Goal: Task Accomplishment & Management: Use online tool/utility

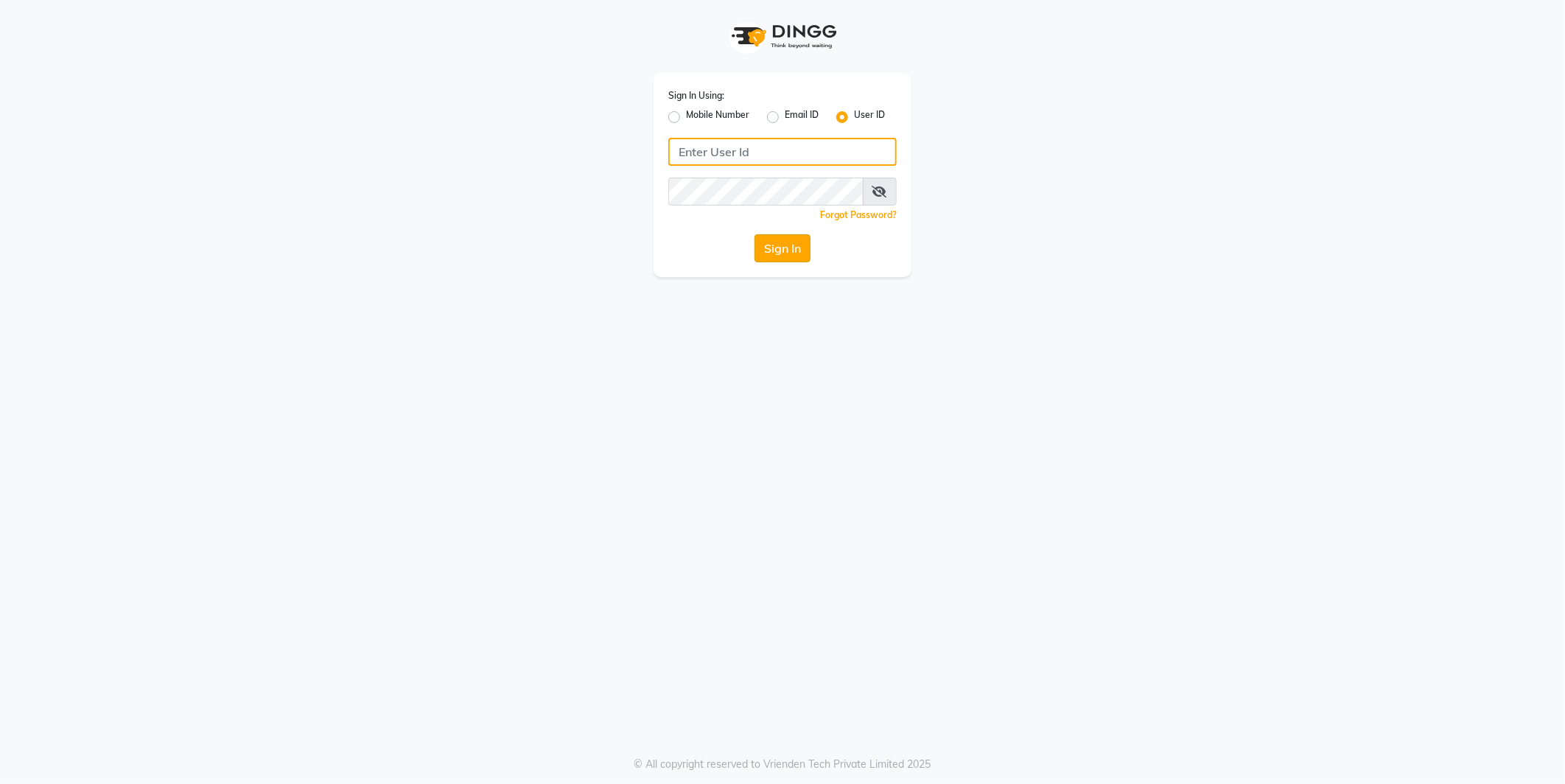
type input "e2555-01"
click at [801, 249] on button "Sign In" at bounding box center [782, 249] width 56 height 28
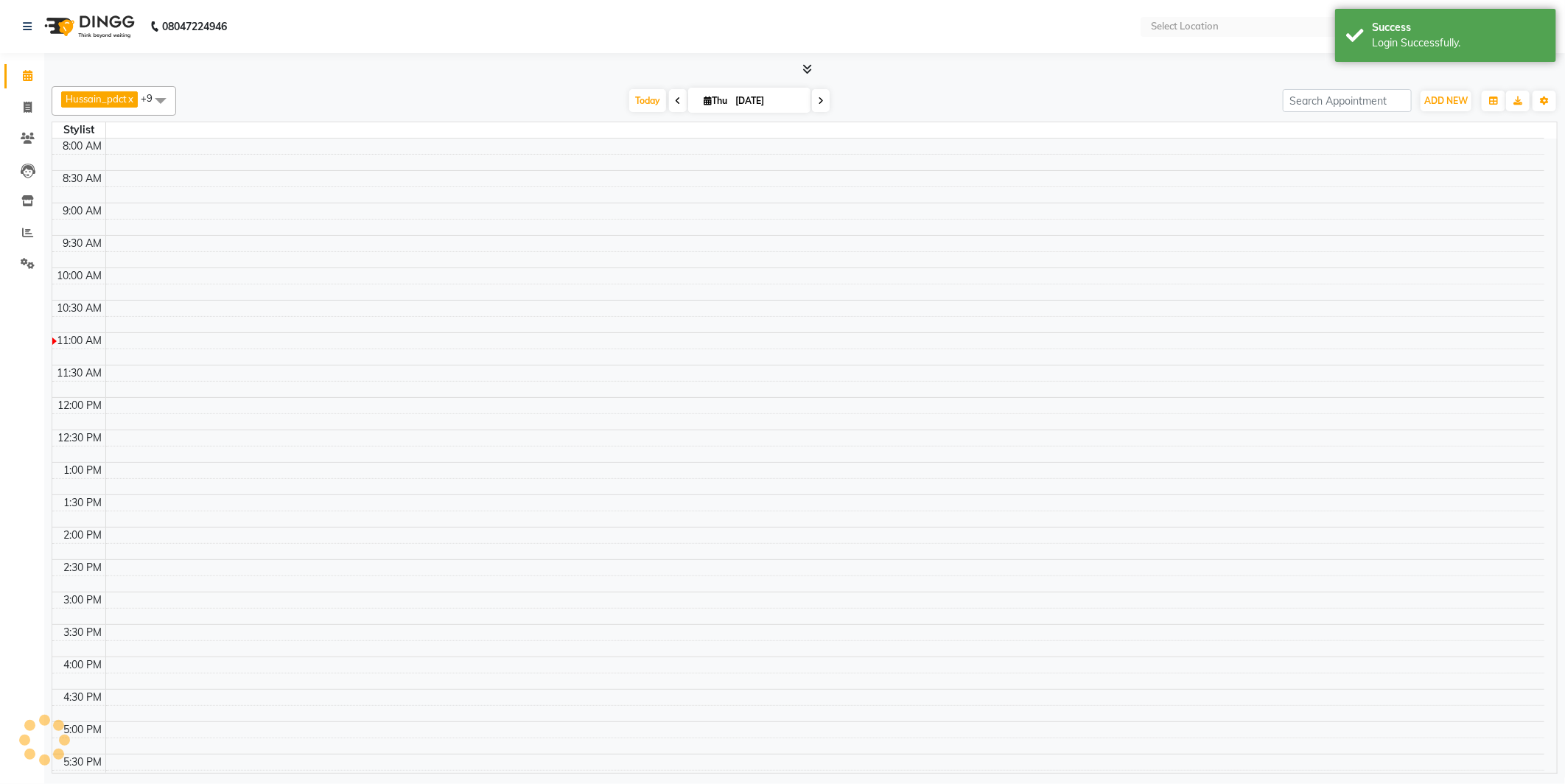
select select "en"
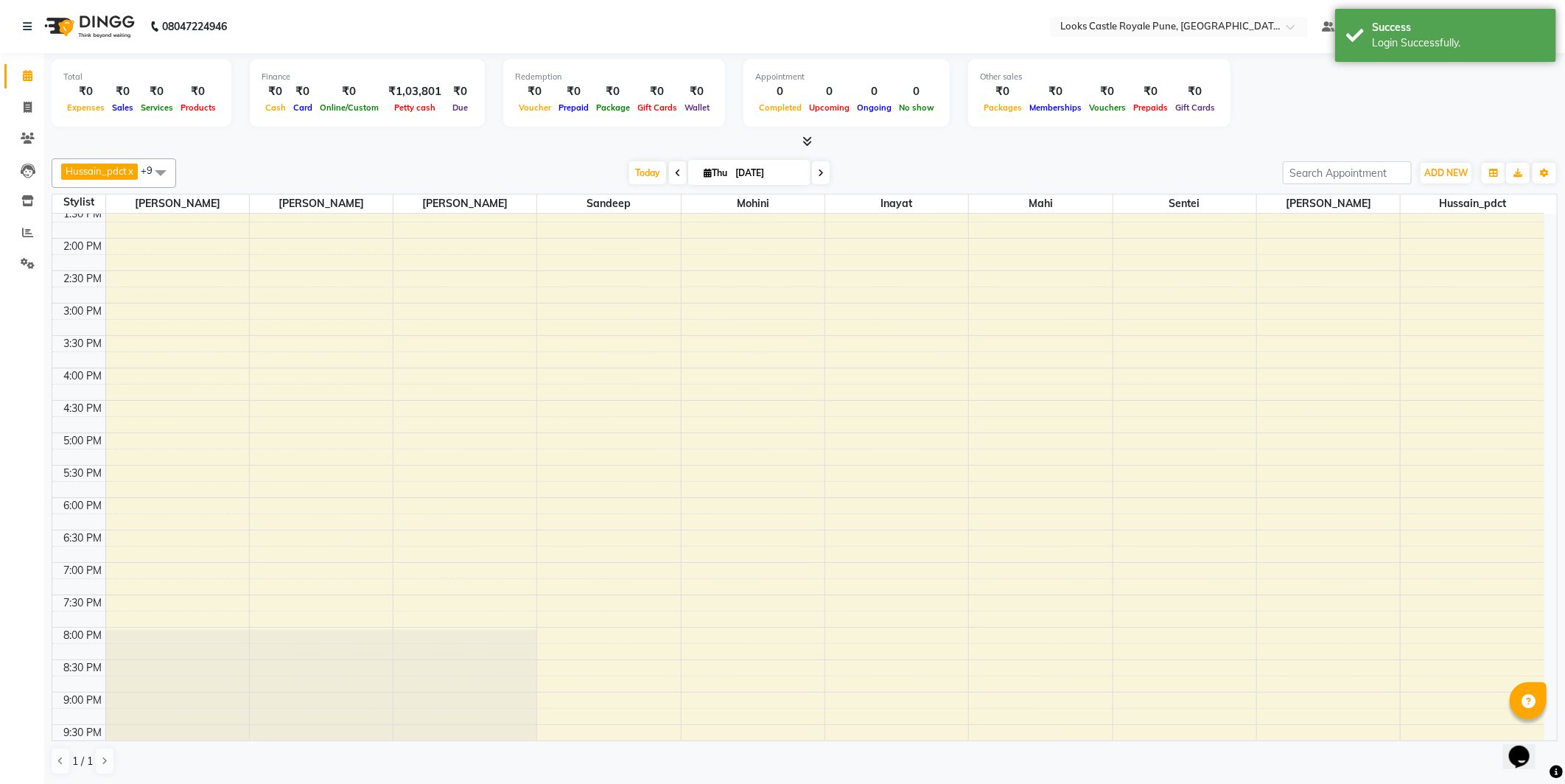
scroll to position [237, 0]
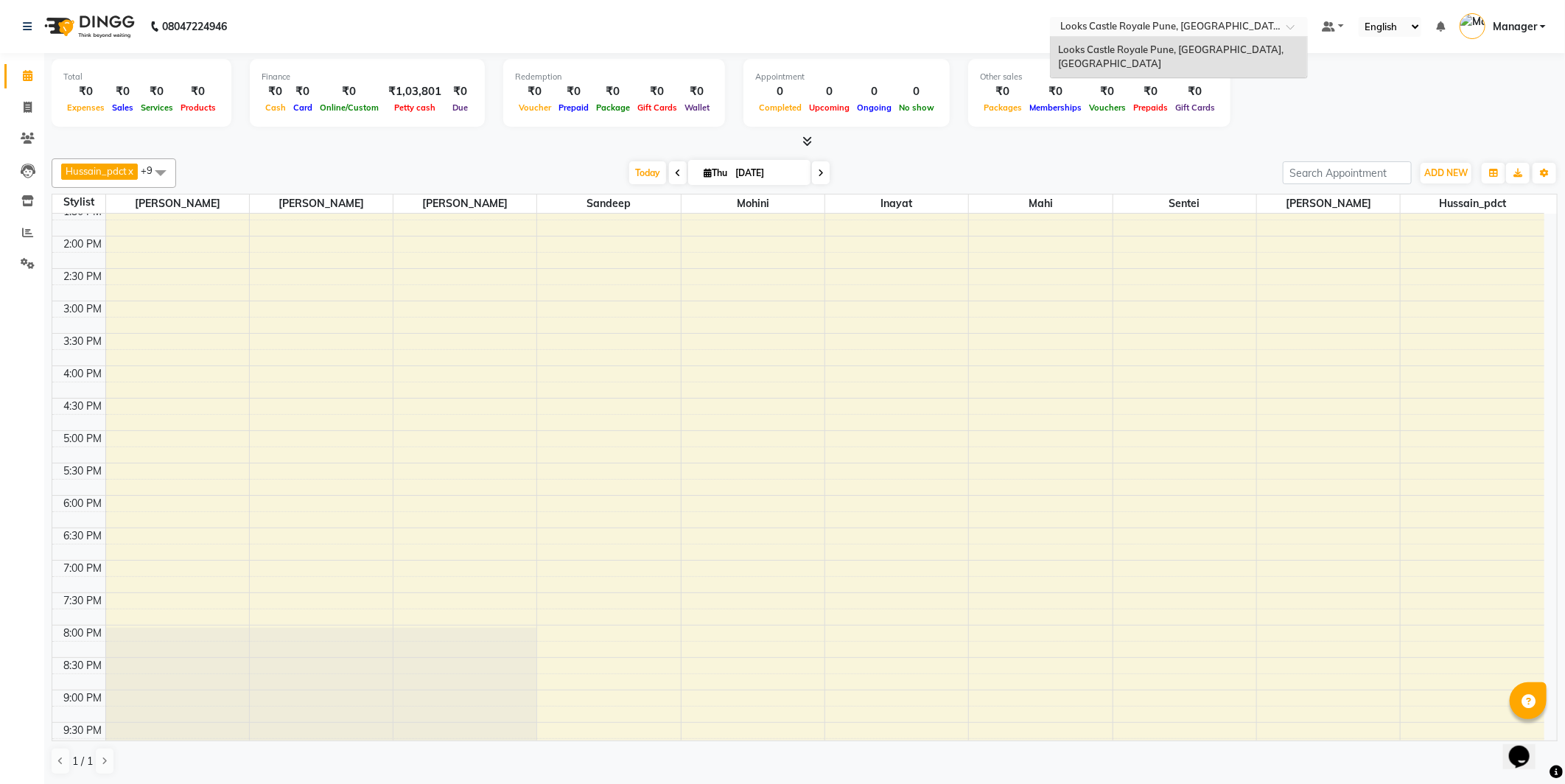
click at [1265, 30] on input "text" at bounding box center [1164, 27] width 213 height 15
click at [1292, 23] on div at bounding box center [1179, 27] width 258 height 15
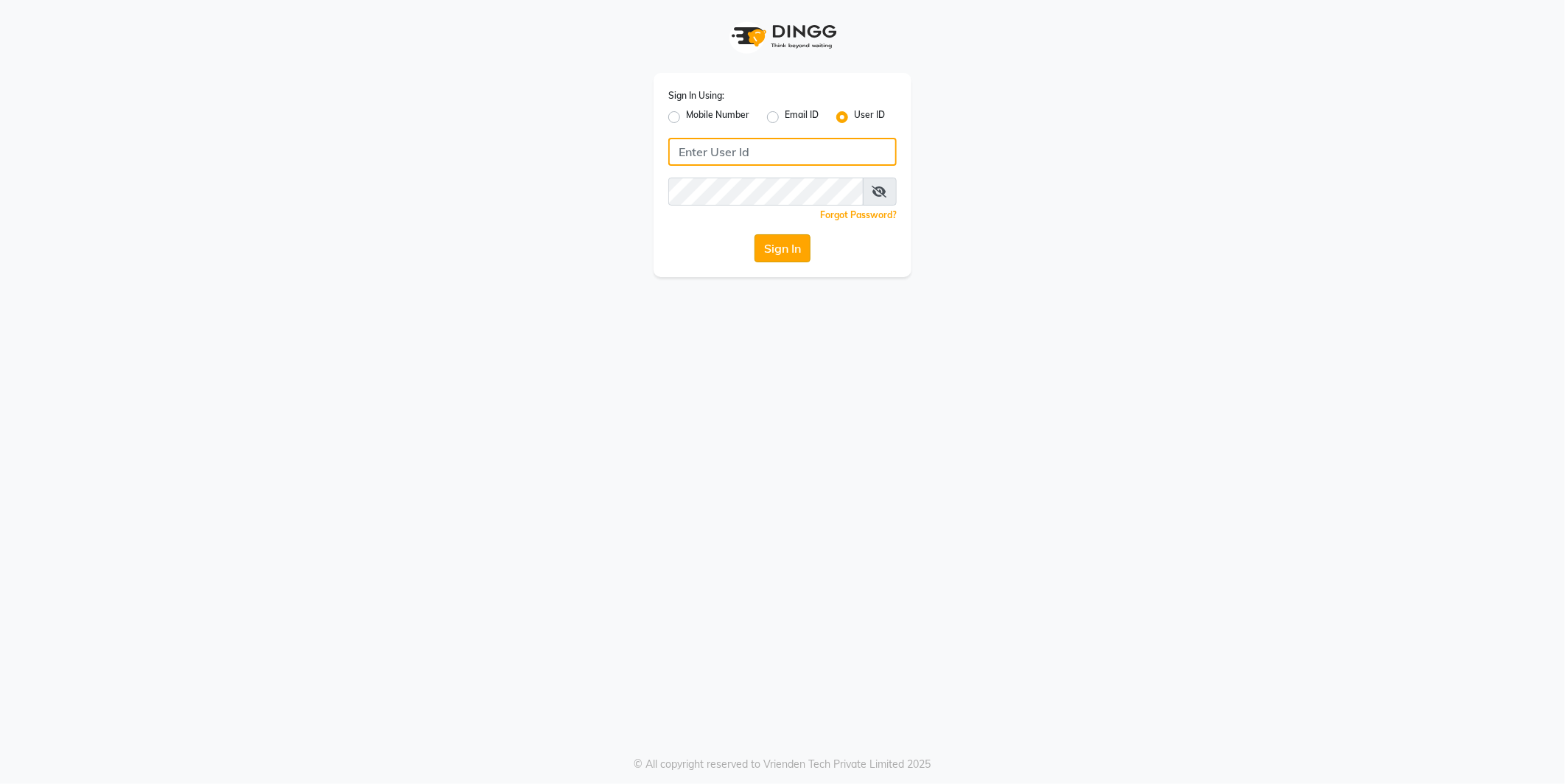
type input "e2555-01"
click at [772, 251] on button "Sign In" at bounding box center [782, 249] width 56 height 28
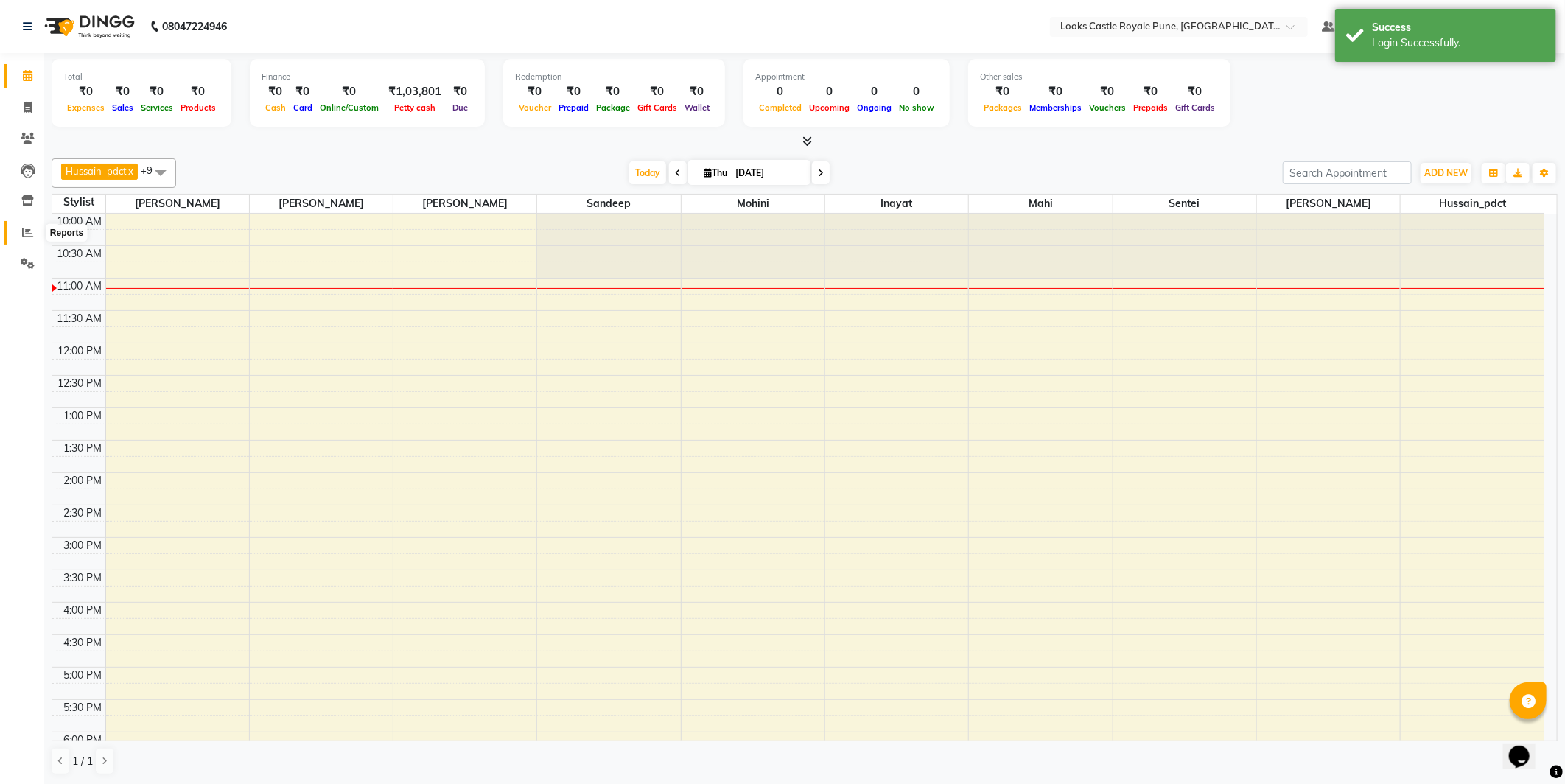
click at [24, 224] on span at bounding box center [27, 233] width 26 height 17
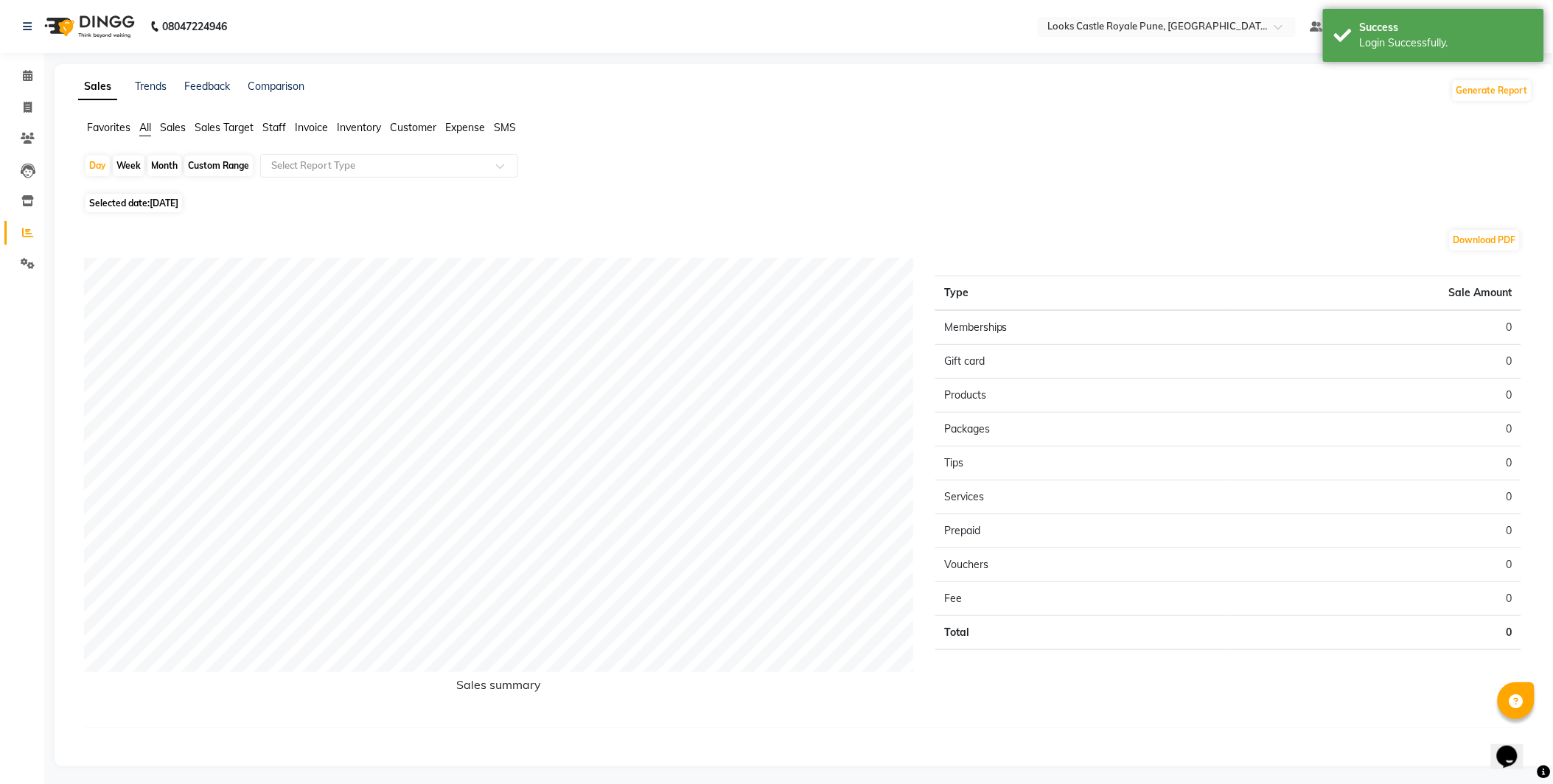
click at [275, 124] on span "Staff" at bounding box center [274, 127] width 23 height 13
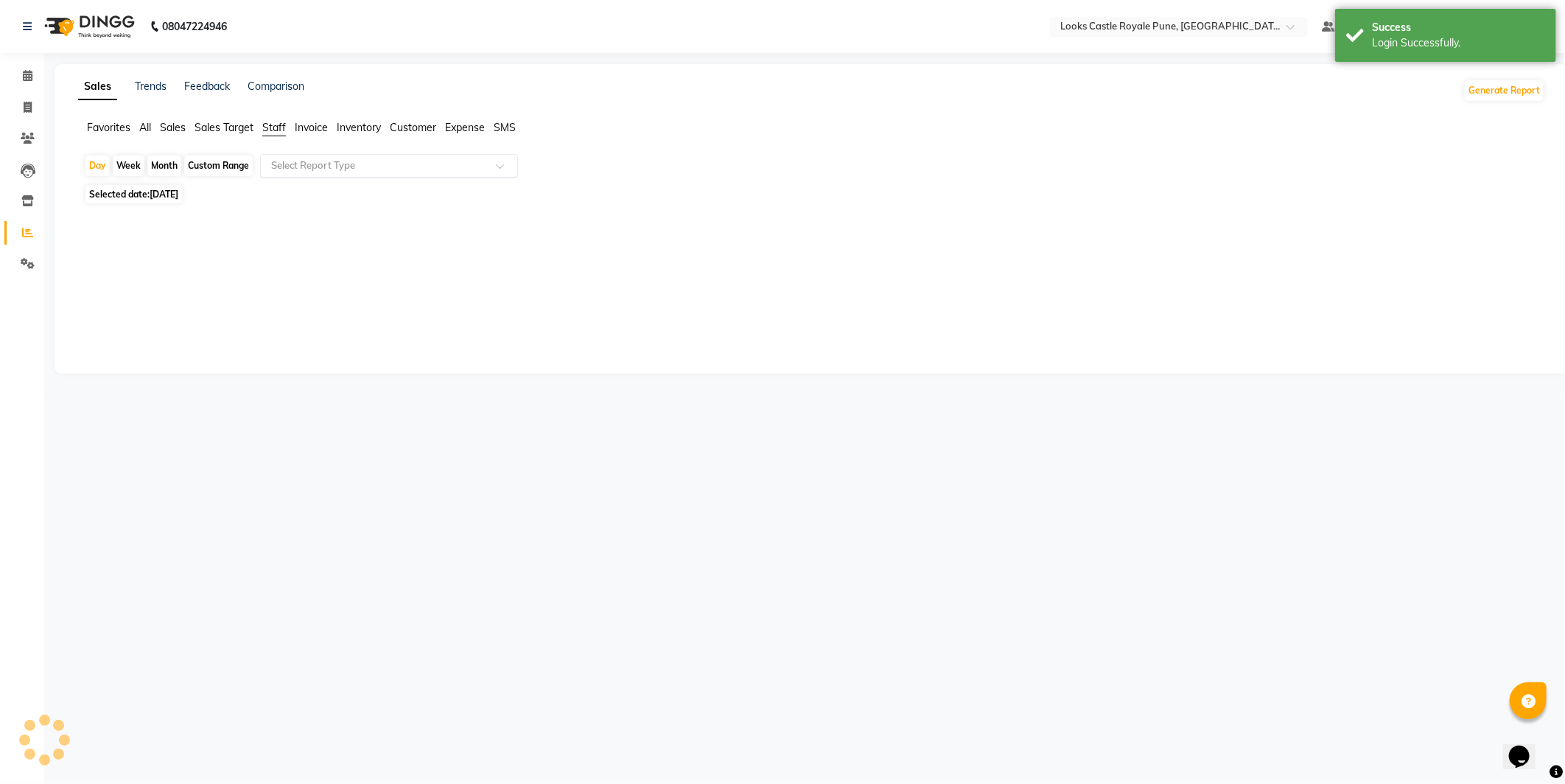
click at [325, 173] on div "Select Report Type" at bounding box center [389, 166] width 258 height 23
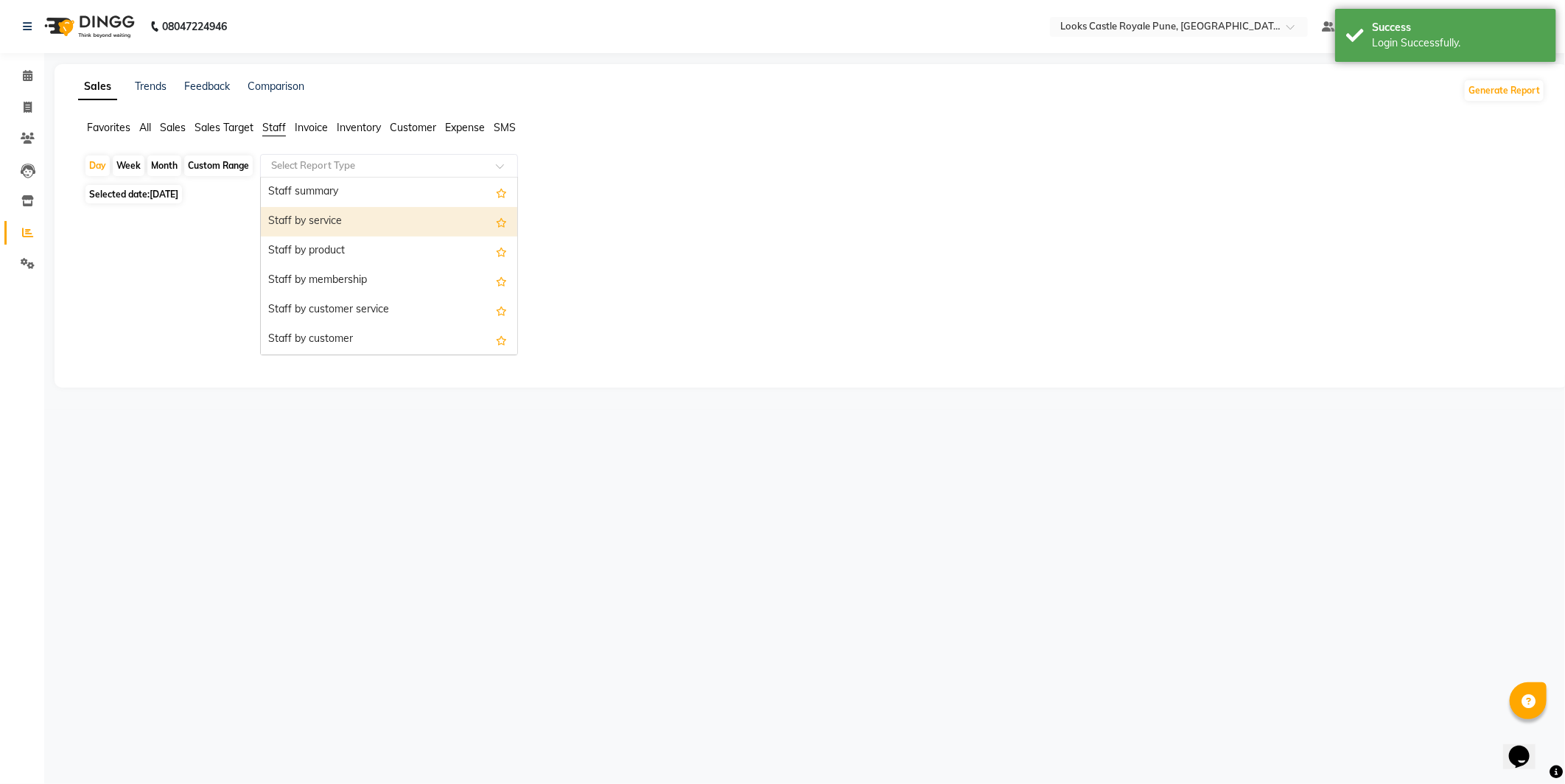
click at [342, 225] on div "Staff by service" at bounding box center [389, 222] width 256 height 30
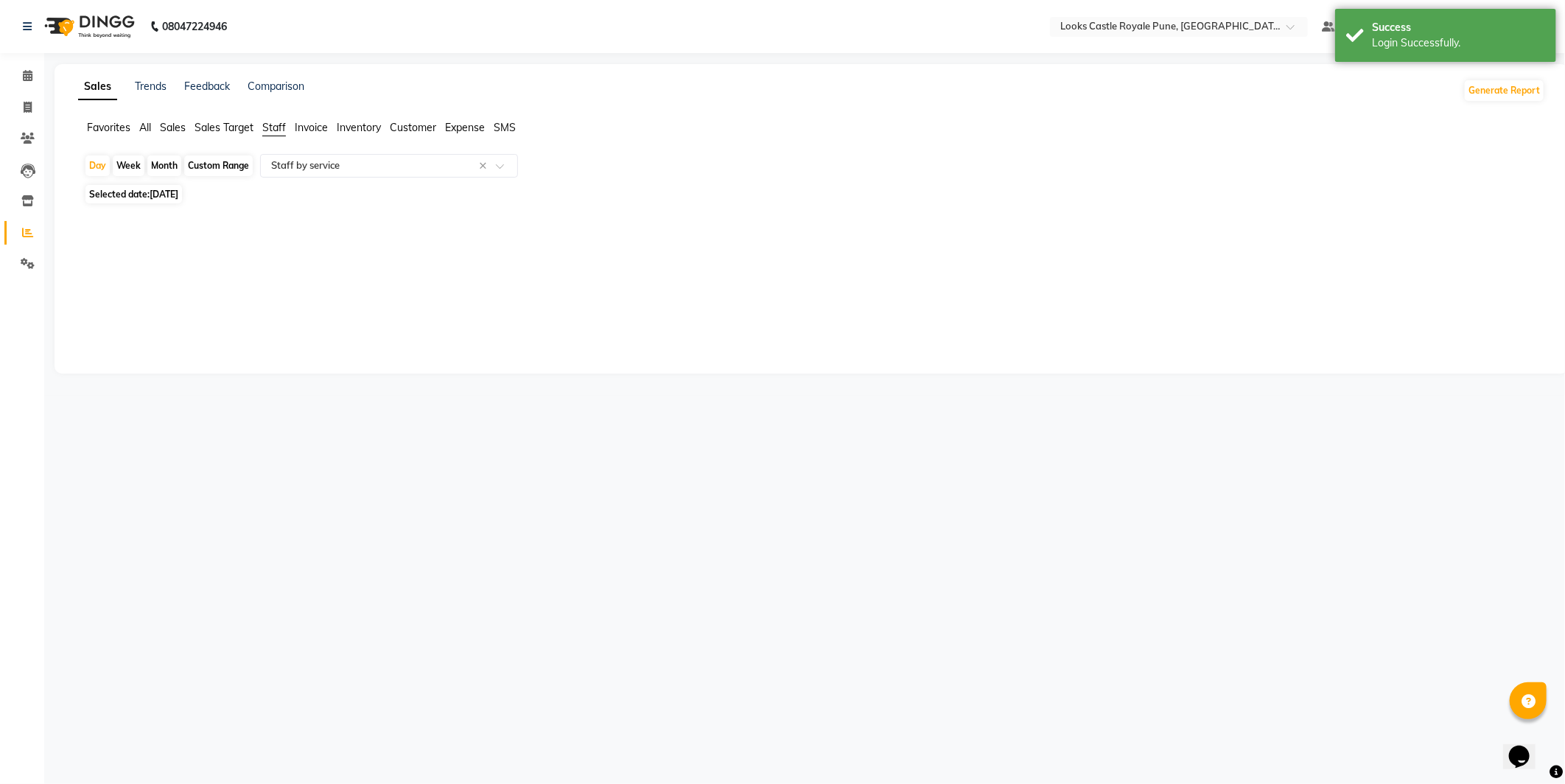
click at [160, 192] on span "[DATE]" at bounding box center [163, 194] width 29 height 11
select select "9"
select select "2025"
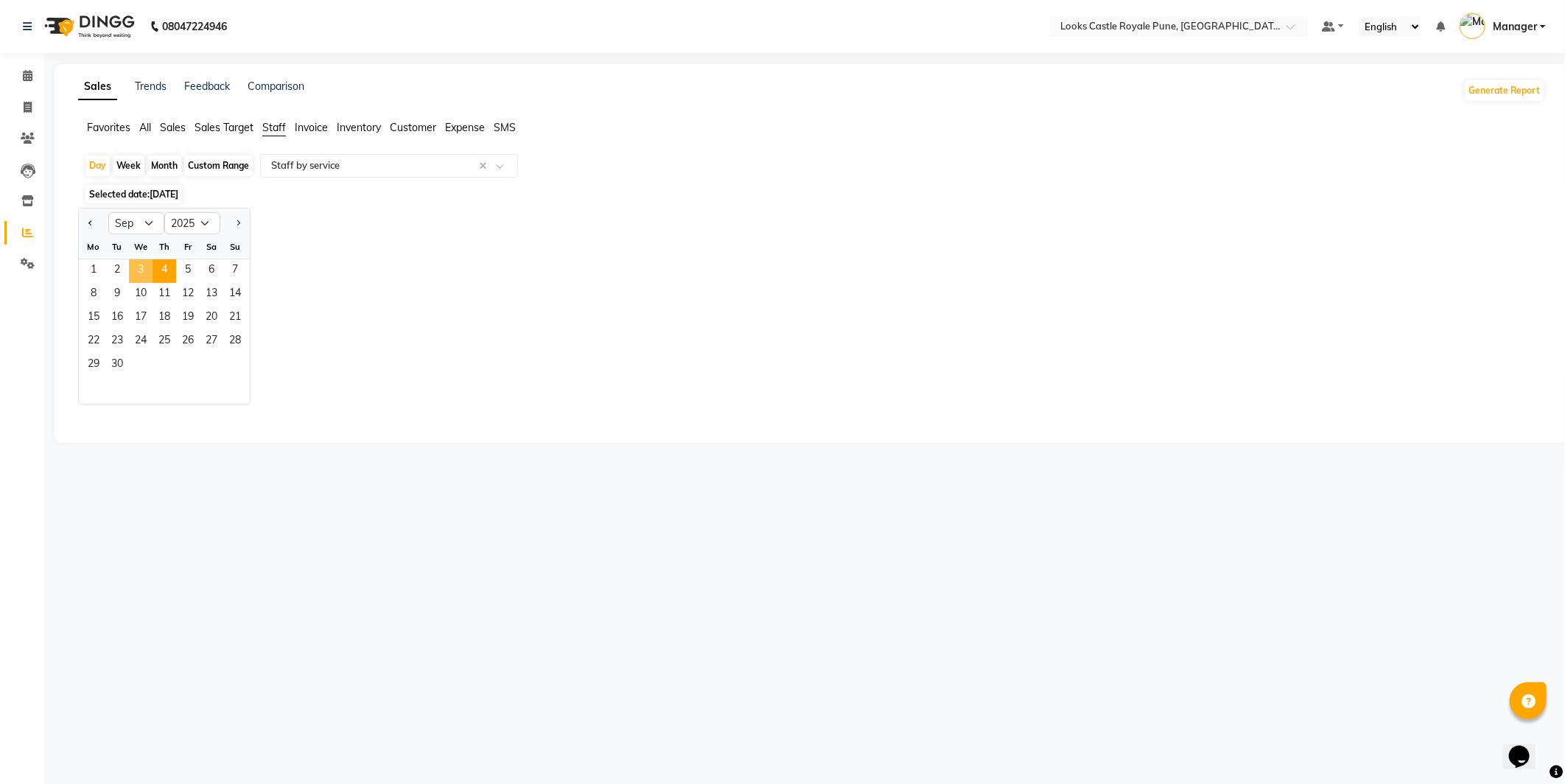
click at [138, 275] on span "3" at bounding box center [141, 271] width 23 height 23
select select "full_report"
select select "csv"
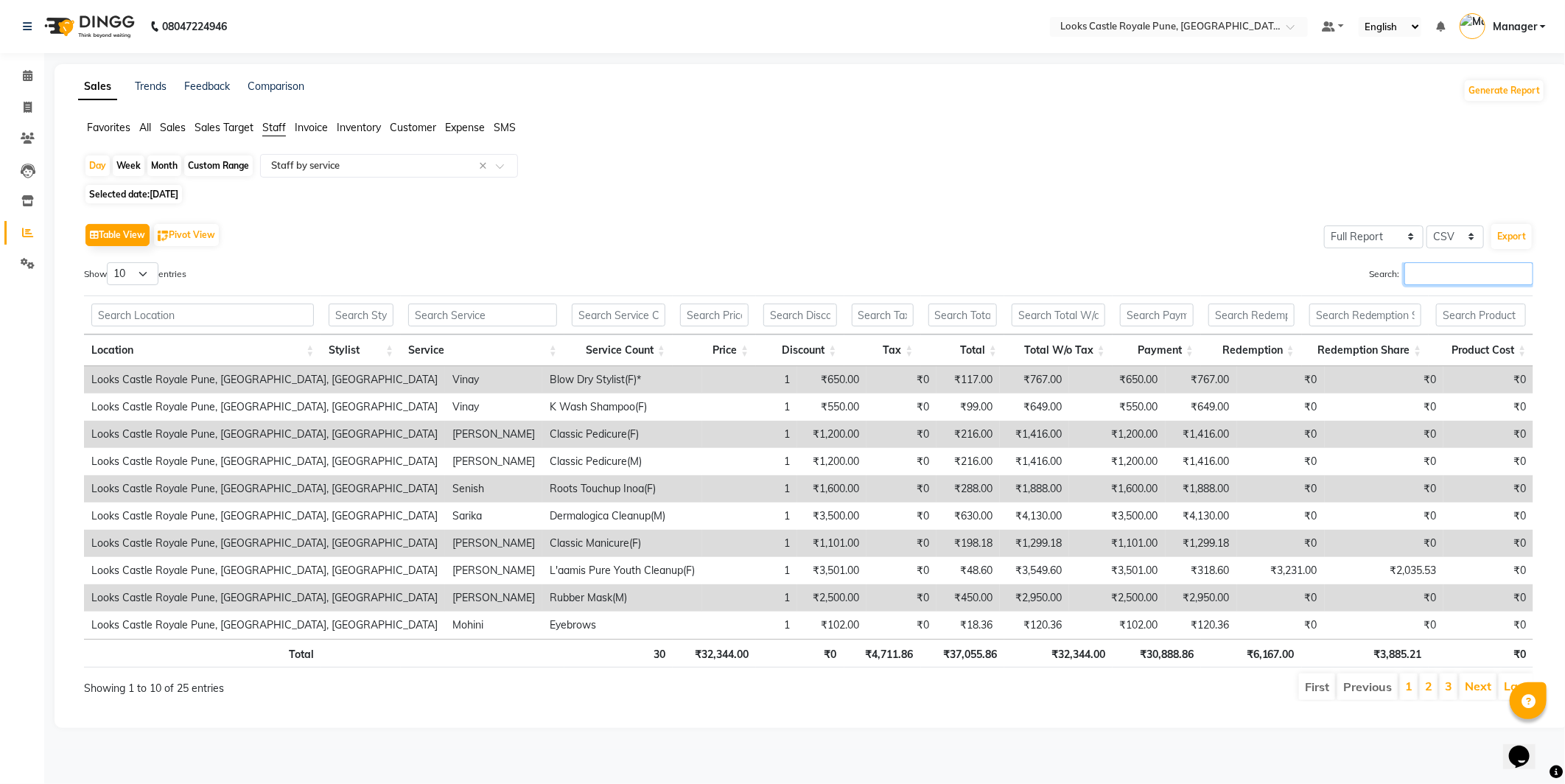
click at [1424, 276] on input "Search:" at bounding box center [1468, 274] width 129 height 23
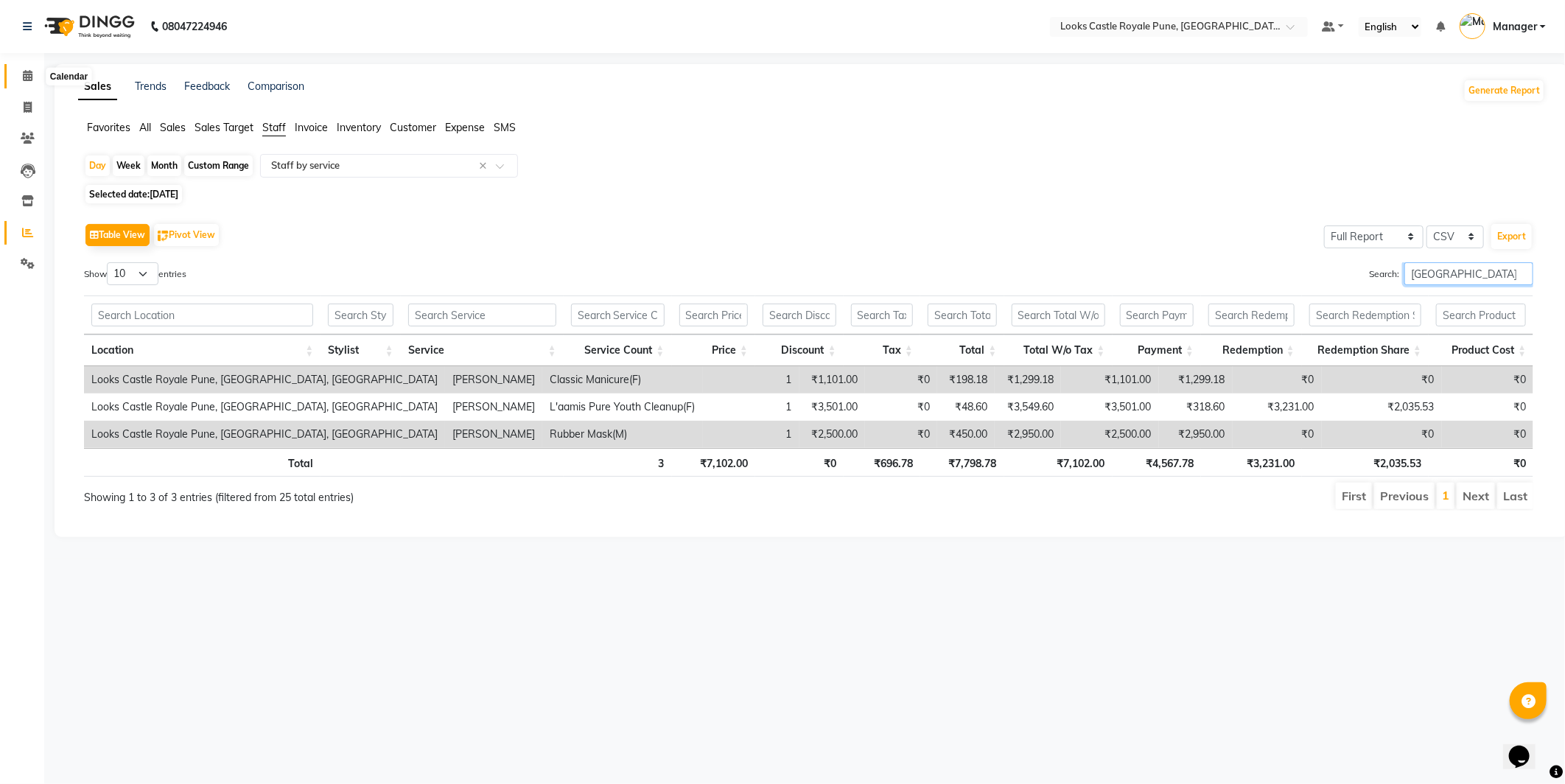
type input "prag"
click at [33, 71] on span at bounding box center [27, 77] width 26 height 17
